Goal: Transaction & Acquisition: Purchase product/service

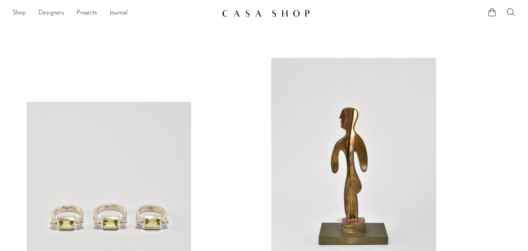
click at [29, 12] on ul "Shop Featured New Arrivals Bestsellers Coming Soon Jewelry Jewelry All Earrings…" at bounding box center [114, 13] width 203 height 13
click at [15, 11] on link "Shop" at bounding box center [19, 13] width 13 height 10
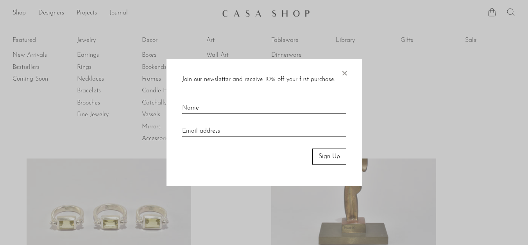
click at [347, 73] on span "×" at bounding box center [345, 71] width 8 height 25
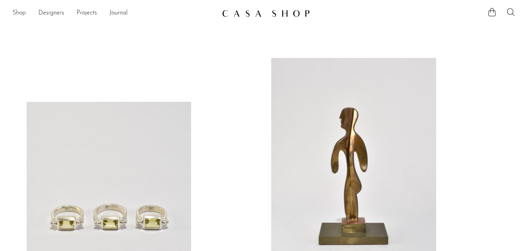
click at [25, 14] on link "Shop" at bounding box center [19, 13] width 13 height 10
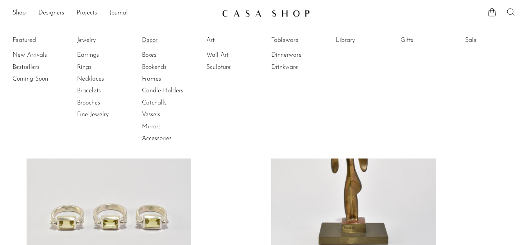
click at [148, 38] on link "Decor" at bounding box center [171, 40] width 59 height 9
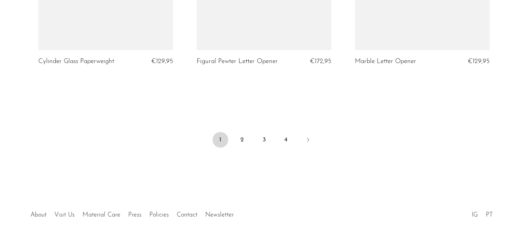
scroll to position [2722, 0]
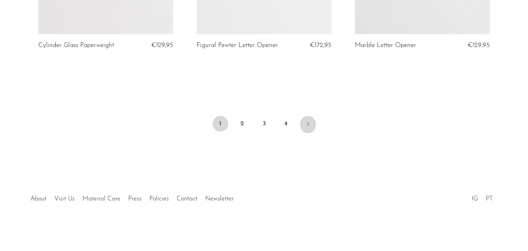
click at [306, 122] on icon "Next" at bounding box center [308, 123] width 6 height 6
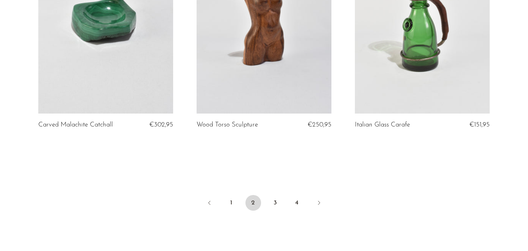
scroll to position [2659, 0]
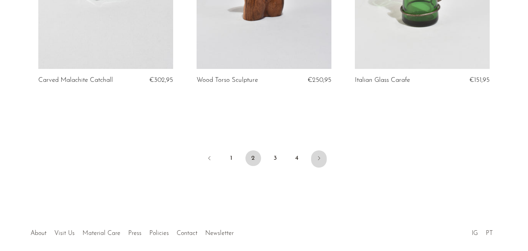
click at [324, 157] on link "Next" at bounding box center [319, 158] width 16 height 17
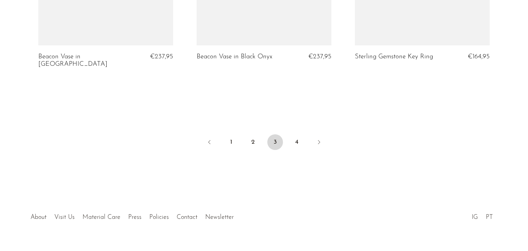
scroll to position [2715, 0]
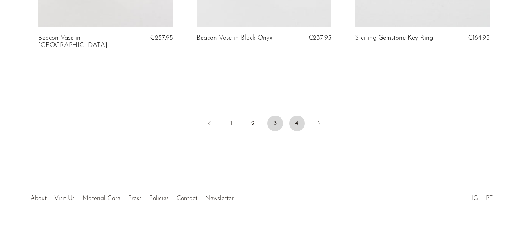
click at [300, 127] on link "4" at bounding box center [297, 123] width 16 height 16
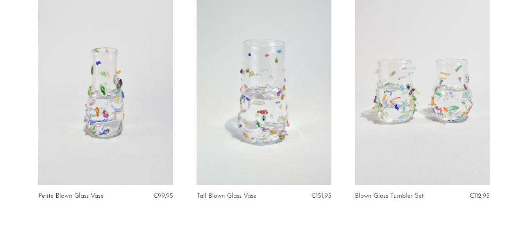
scroll to position [1568, 0]
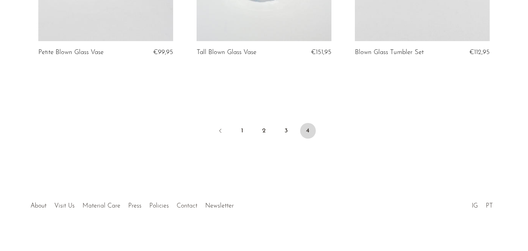
click at [188, 203] on link "Contact" at bounding box center [187, 206] width 21 height 6
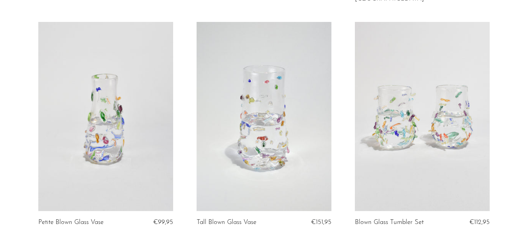
scroll to position [1397, 0]
click at [301, 137] on link at bounding box center [264, 117] width 135 height 189
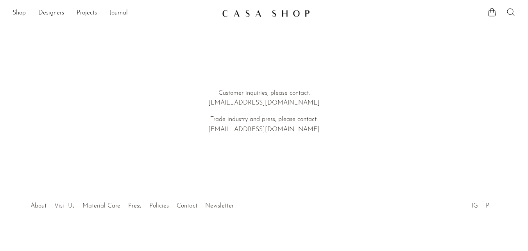
scroll to position [7, 0]
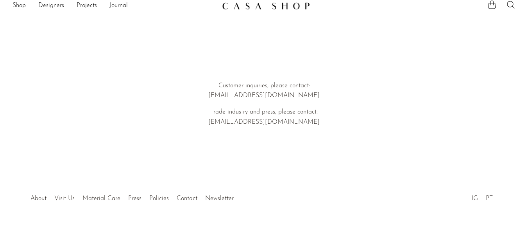
click at [61, 199] on link "Visit Us" at bounding box center [64, 198] width 20 height 6
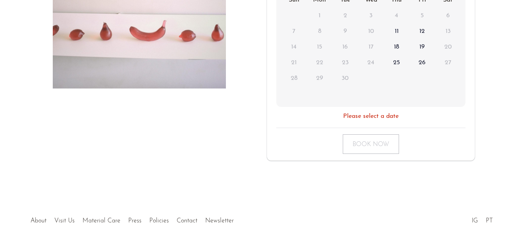
scroll to position [236, 0]
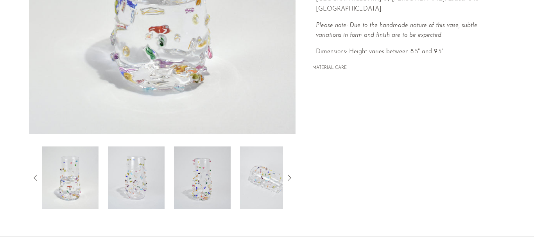
scroll to position [235, 0]
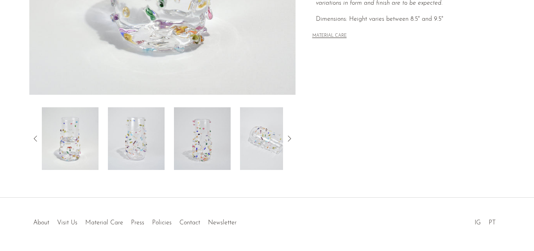
click at [285, 149] on div at bounding box center [162, 138] width 266 height 63
click at [219, 139] on img at bounding box center [202, 138] width 57 height 63
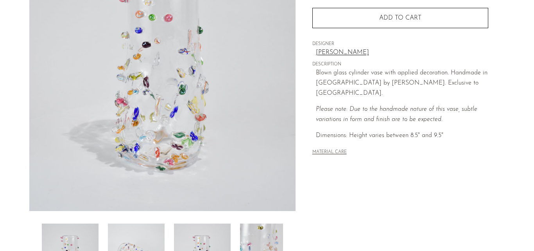
scroll to position [195, 0]
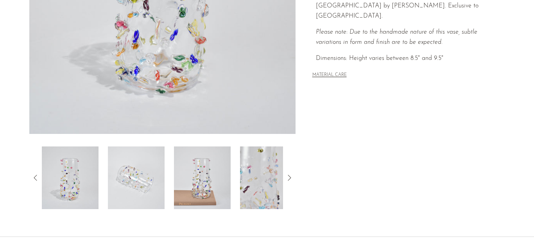
click at [205, 169] on img at bounding box center [202, 177] width 57 height 63
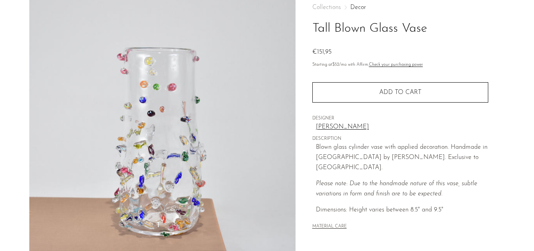
scroll to position [39, 0]
